Goal: Find specific page/section: Find specific page/section

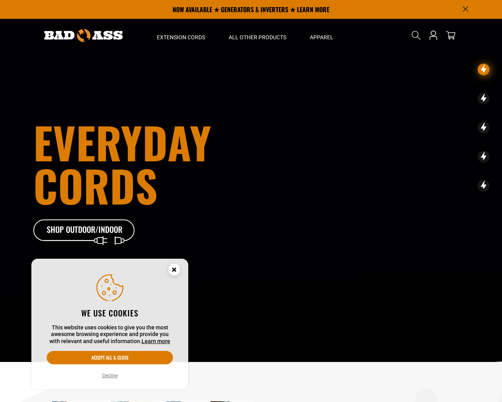
click at [113, 376] on button "Decline" at bounding box center [110, 375] width 20 height 8
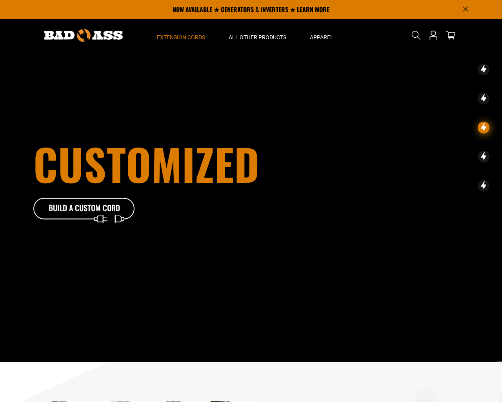
click at [188, 37] on span "Extension Cords" at bounding box center [181, 37] width 48 height 7
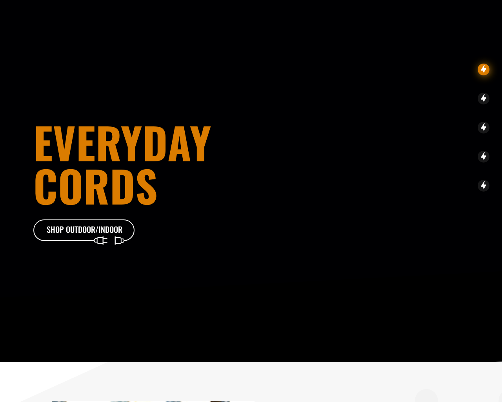
scroll to position [301, 0]
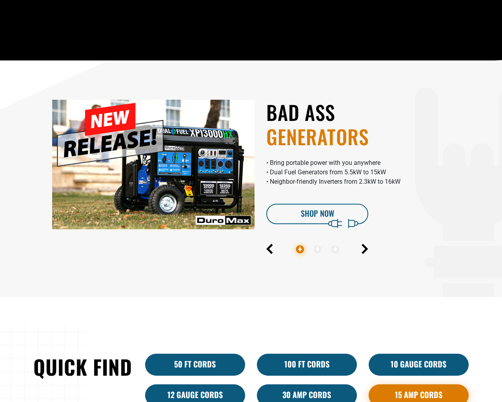
click at [426, 394] on link "15 Amp Cords" at bounding box center [419, 395] width 100 height 22
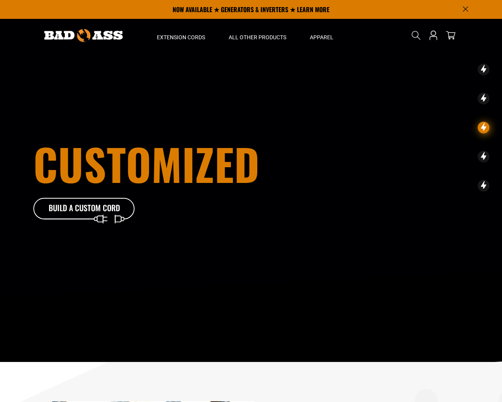
click at [415, 35] on icon "Search" at bounding box center [416, 35] width 9 height 9
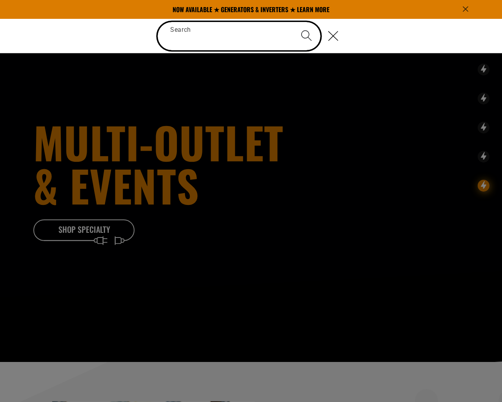
click at [237, 34] on input "Search" at bounding box center [239, 36] width 163 height 28
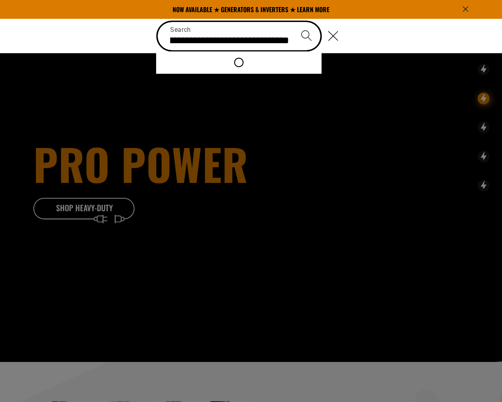
type input "**********"
click at [308, 35] on icon "Search" at bounding box center [306, 35] width 11 height 11
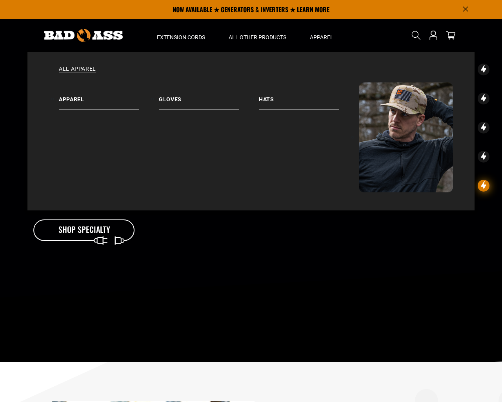
click at [415, 35] on icon "Search" at bounding box center [416, 35] width 9 height 9
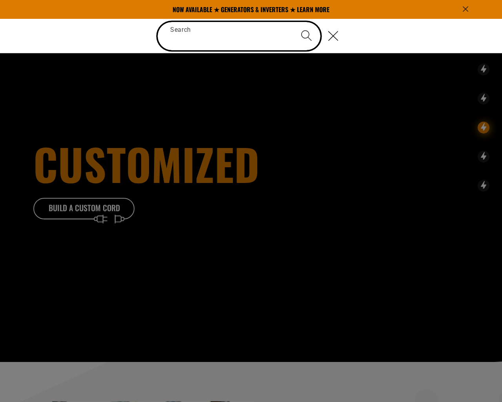
click at [209, 33] on input "Search" at bounding box center [239, 36] width 163 height 28
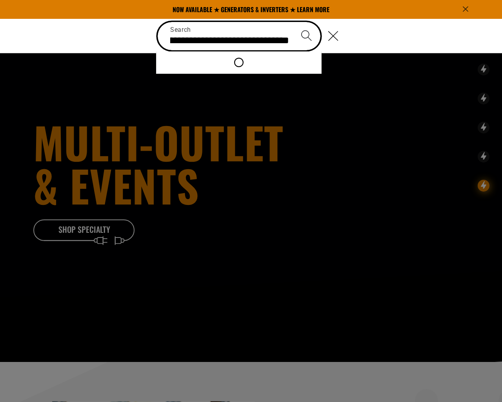
type input "**********"
click at [306, 35] on icon "Search" at bounding box center [306, 35] width 11 height 11
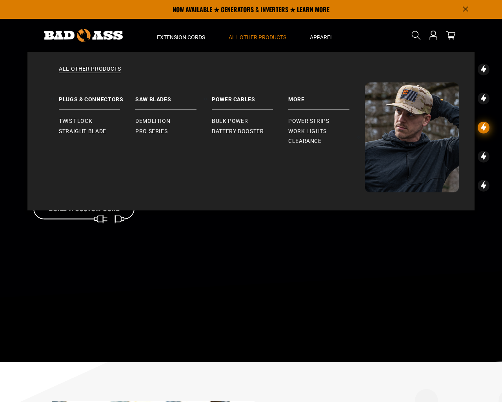
click at [258, 37] on span "All Other Products" at bounding box center [258, 37] width 58 height 7
